Goal: Obtain resource: Obtain resource

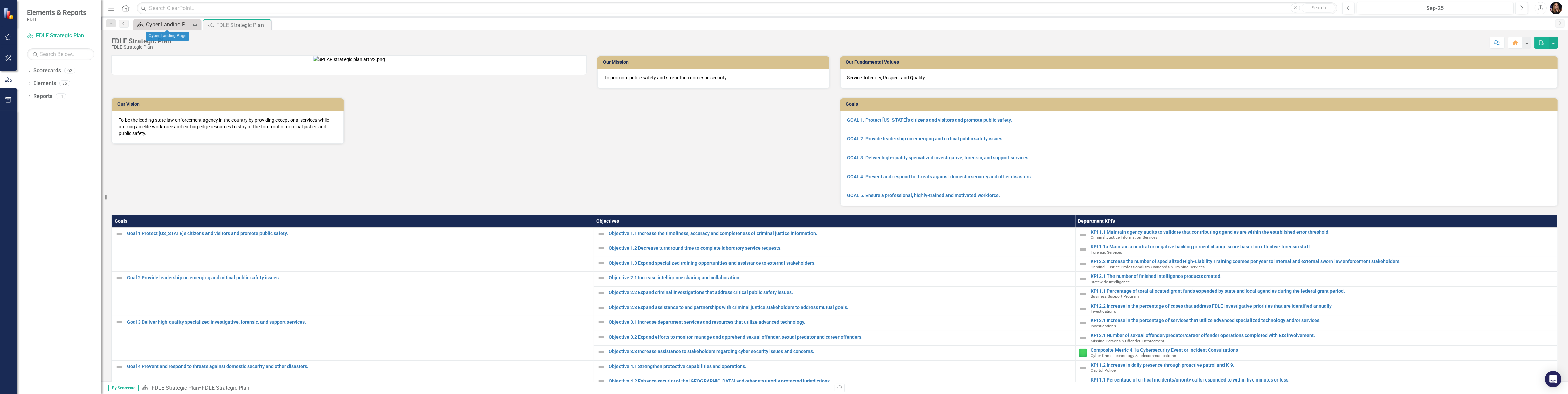
click at [166, 24] on div "Cyber Landing Page" at bounding box center [168, 24] width 44 height 9
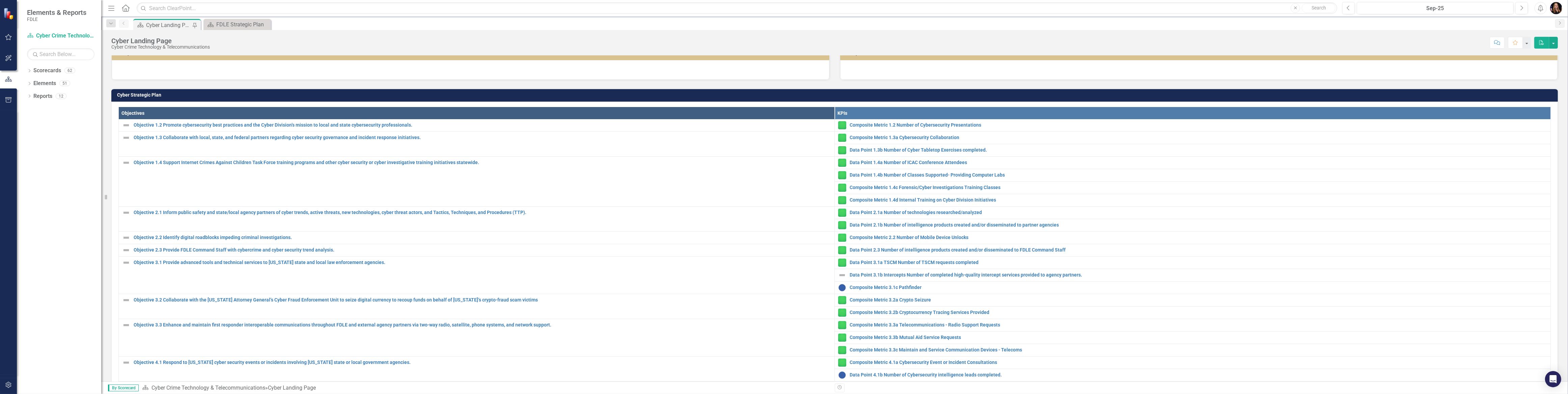
scroll to position [276, 0]
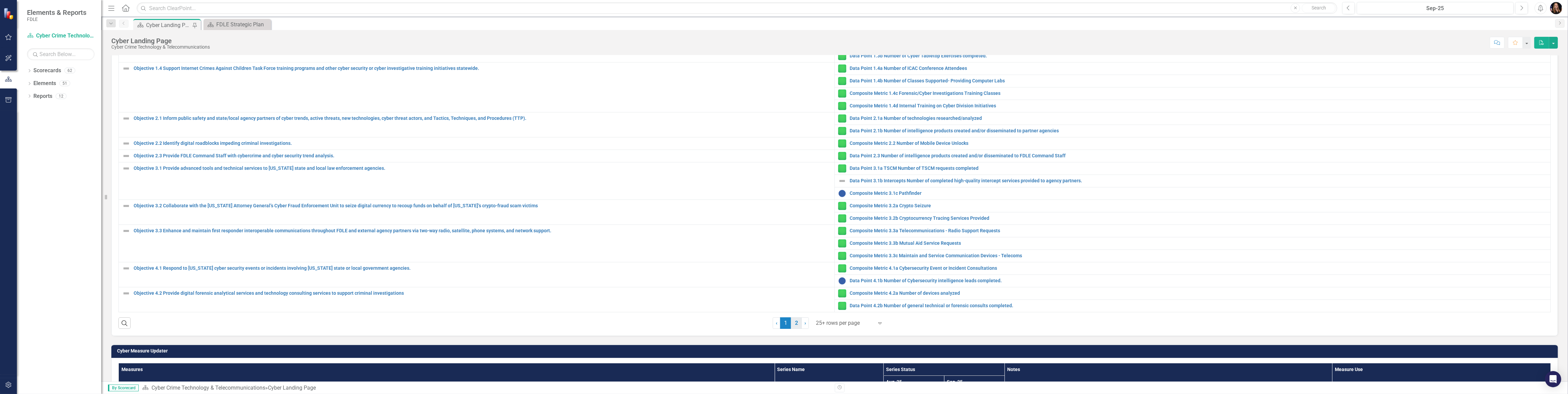
click at [793, 323] on link "2" at bounding box center [796, 323] width 11 height 12
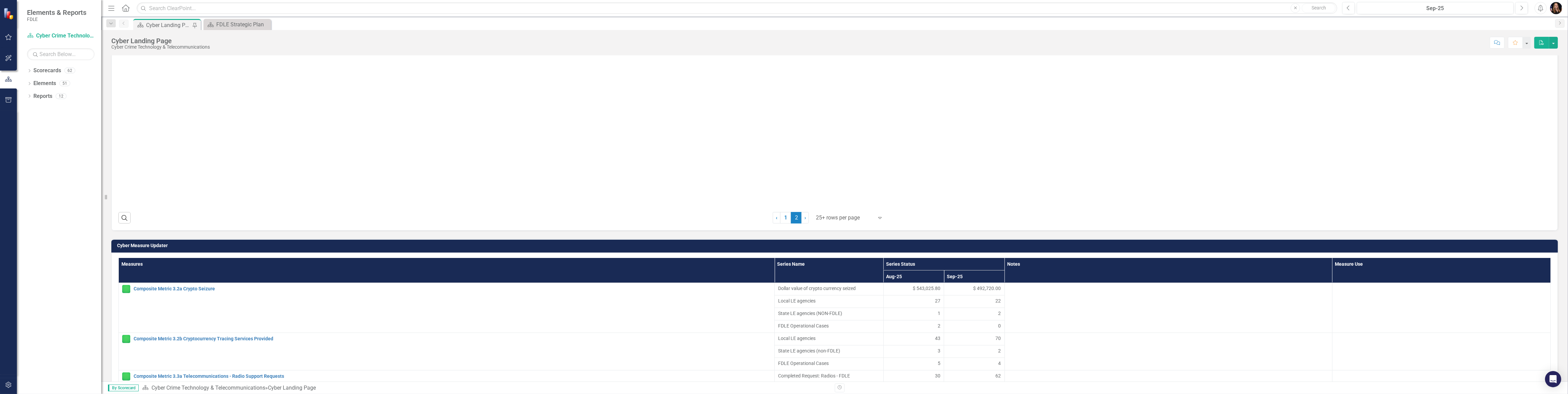
scroll to position [429, 0]
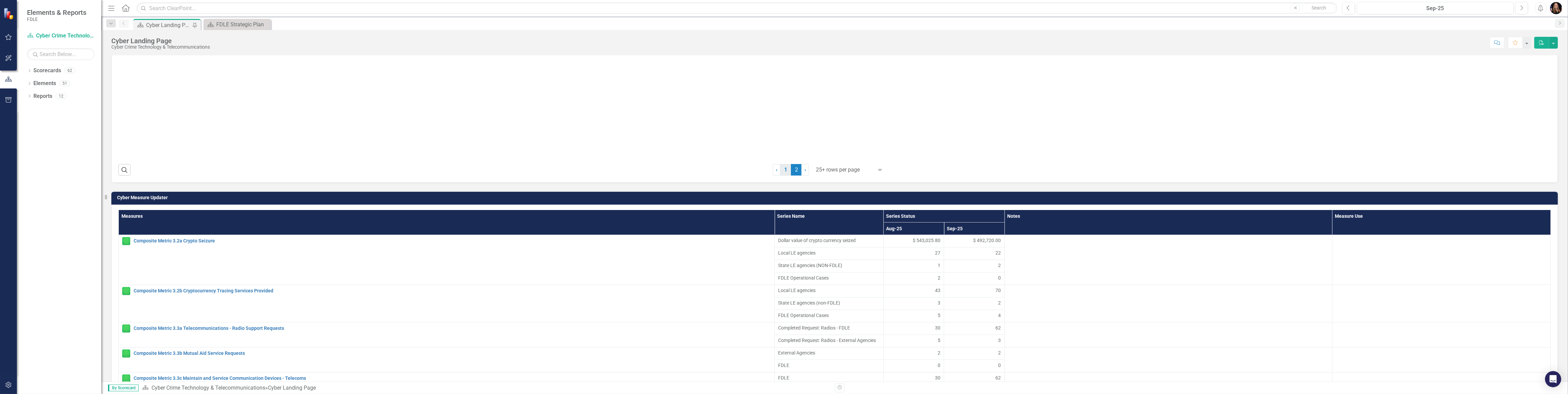
click at [785, 169] on link "1" at bounding box center [786, 169] width 11 height 12
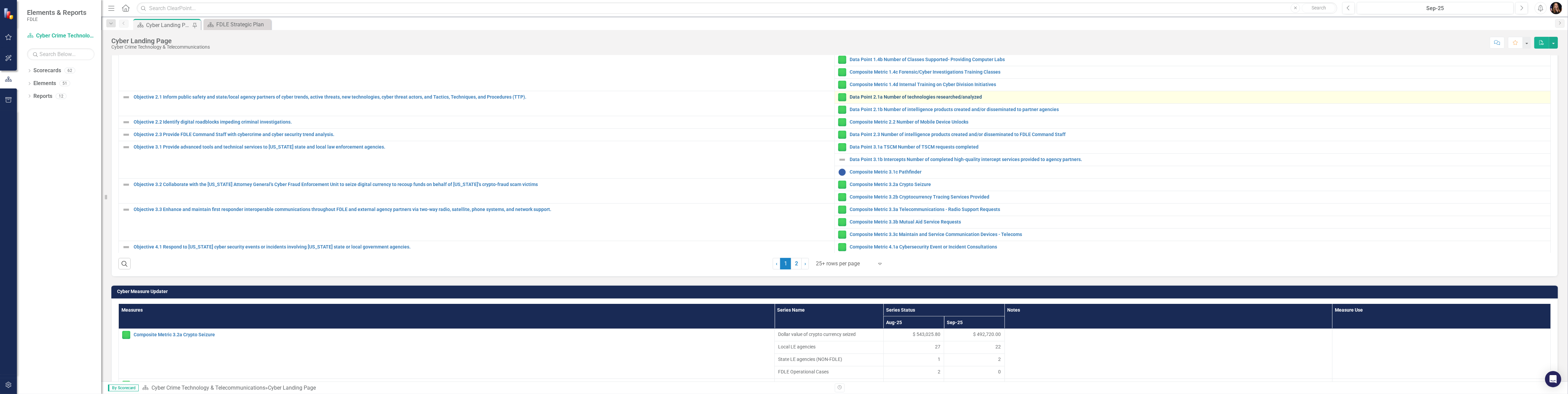
scroll to position [276, 0]
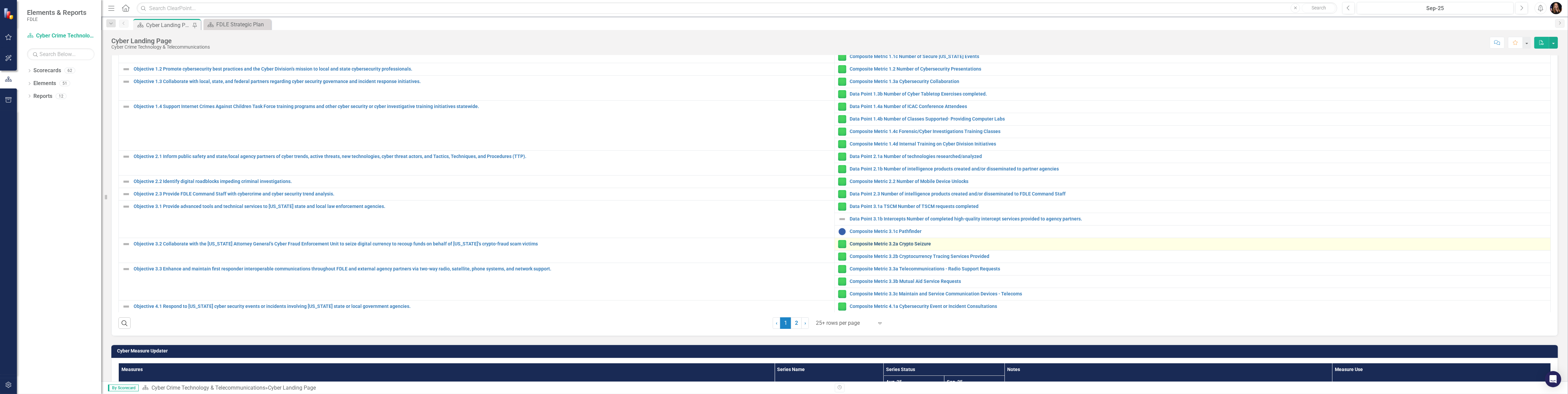
click at [891, 243] on link "Composite Metric 3.2a Crypto Seizure" at bounding box center [1199, 244] width 698 height 5
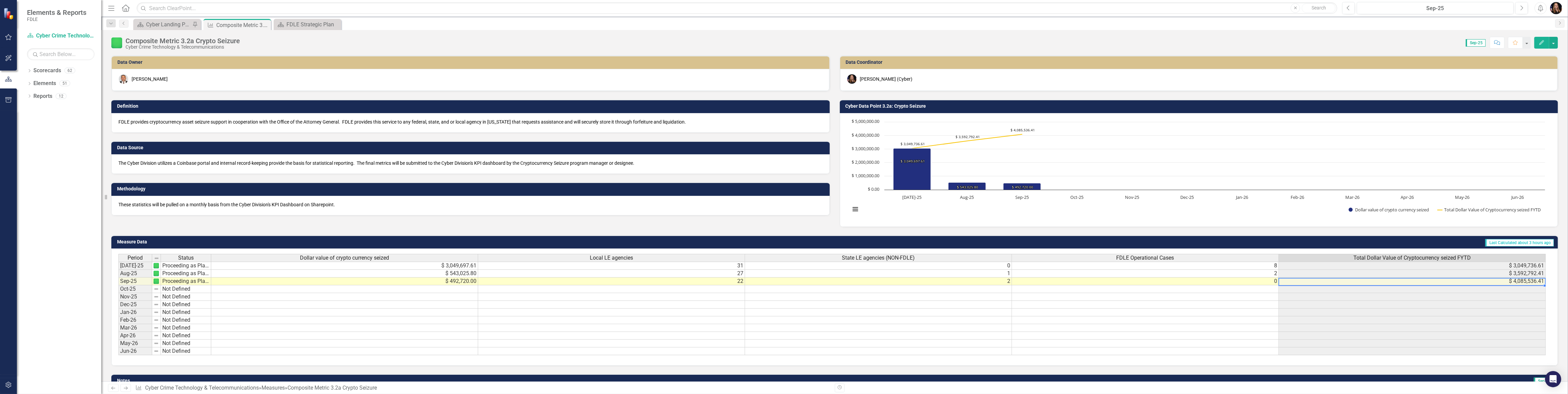
click at [331, 123] on p "FDLE provides cryptocurrency asset seizure support in cooperation with the Offi…" at bounding box center [471, 122] width 704 height 7
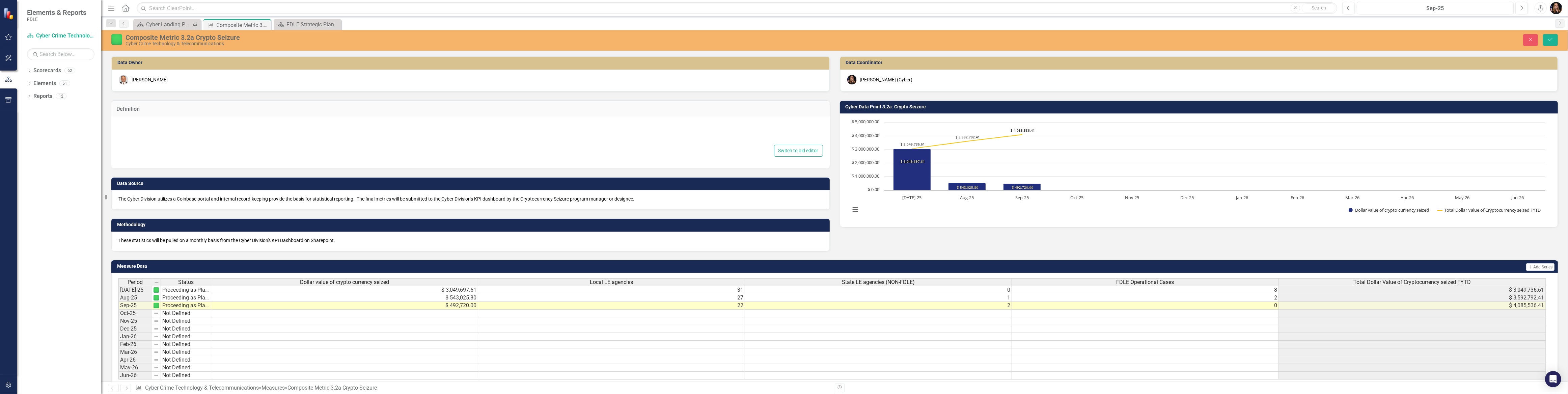
type textarea "<p>FDLE provides cryptocurrency asset seizure support in cooperation with the O…"
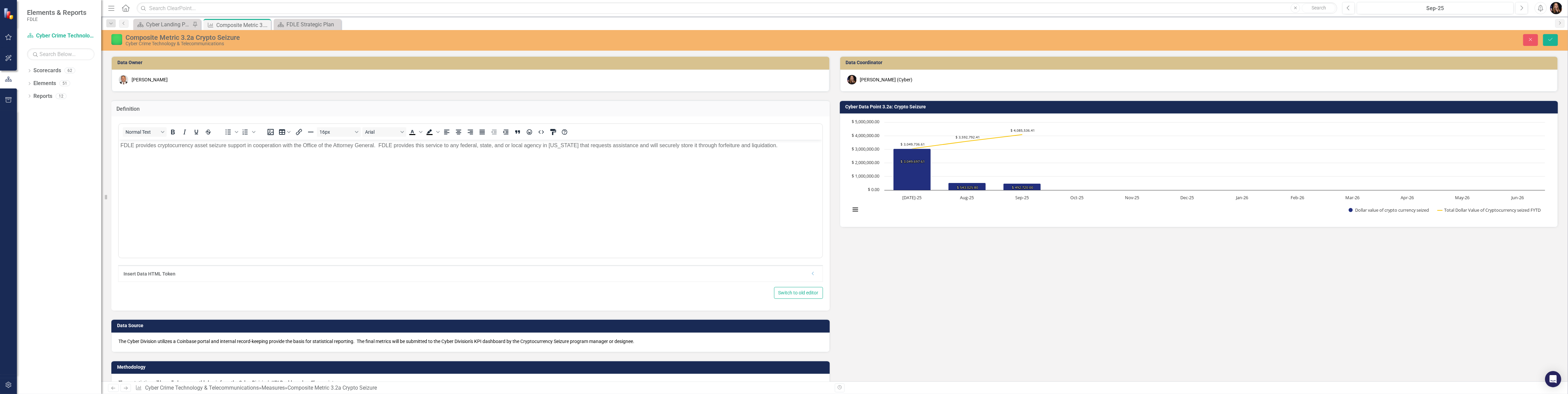
click at [303, 146] on p "FDLE provides cryptocurrency asset seizure support in cooperation with the Offi…" at bounding box center [470, 145] width 700 height 8
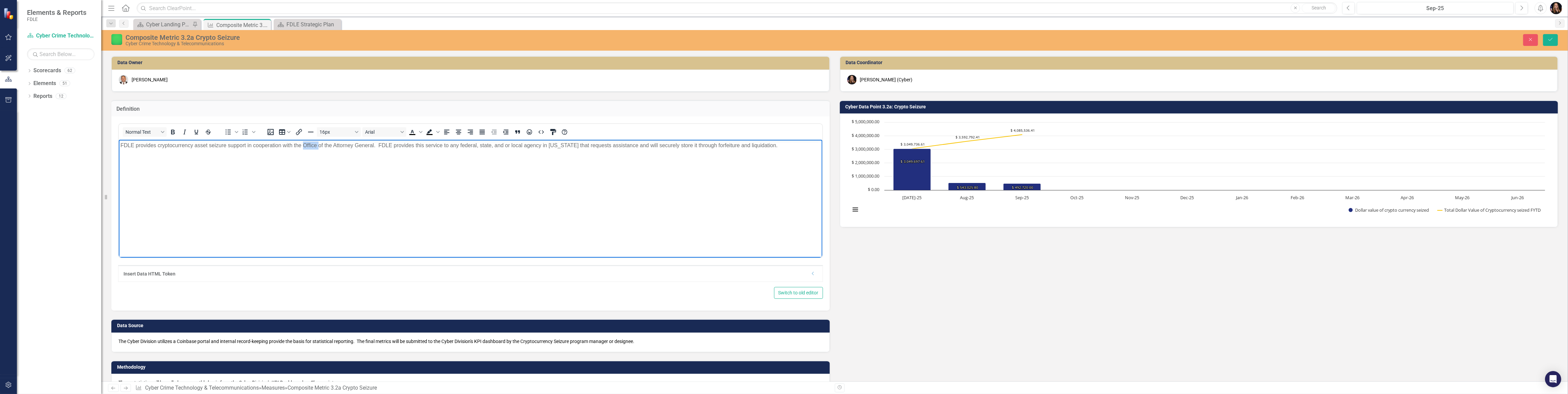
click at [303, 145] on p "FDLE provides cryptocurrency asset seizure support in cooperation with the Offi…" at bounding box center [470, 145] width 700 height 8
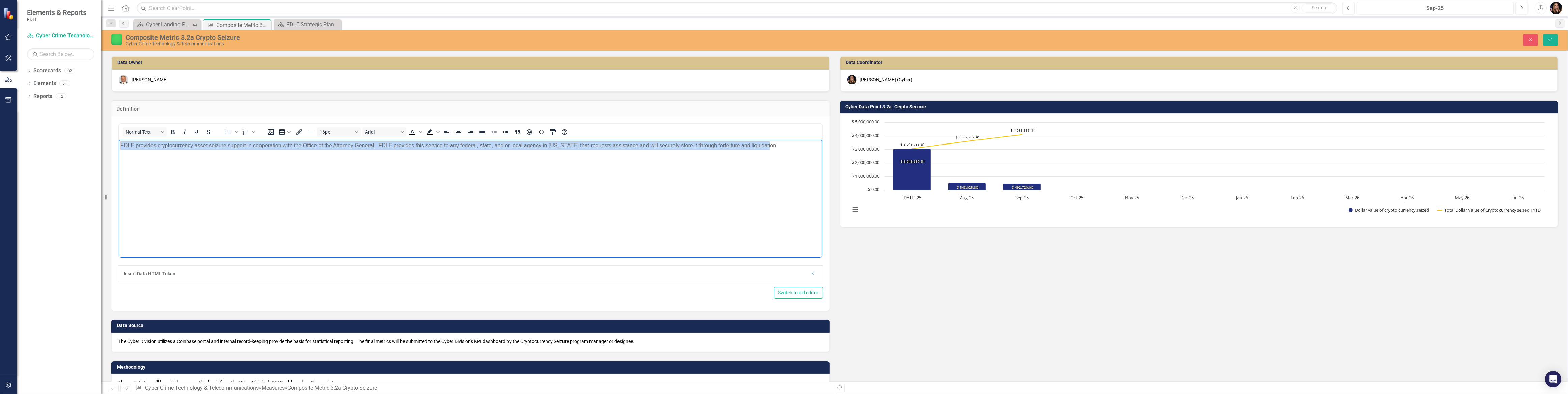
click at [303, 145] on p "FDLE provides cryptocurrency asset seizure support in cooperation with the Offi…" at bounding box center [470, 145] width 700 height 8
copy p "FDLE provides cryptocurrency asset seizure support in cooperation with the Offi…"
